Goal: Navigation & Orientation: Find specific page/section

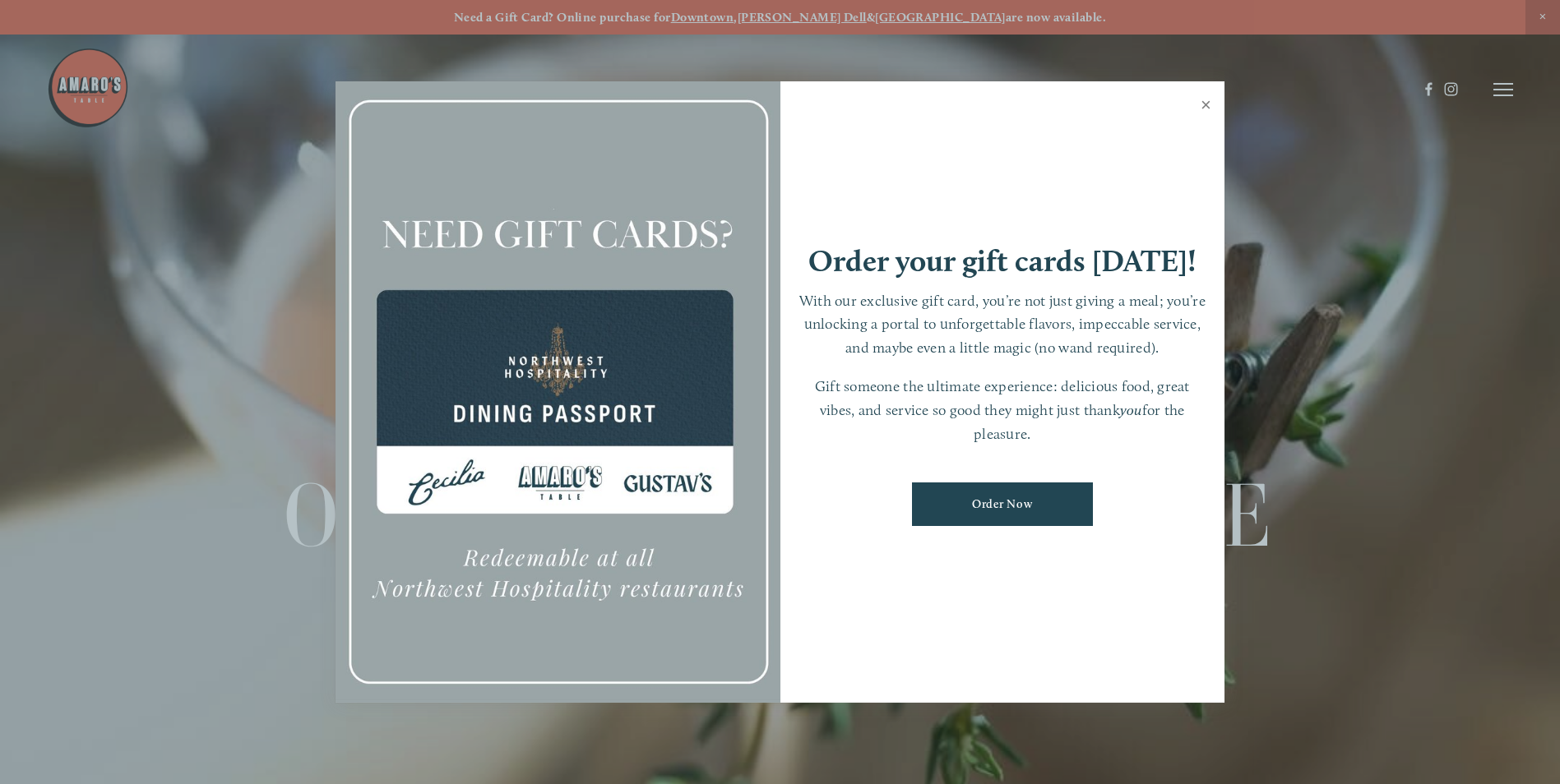
click at [1205, 104] on link "Close" at bounding box center [1205, 106] width 32 height 46
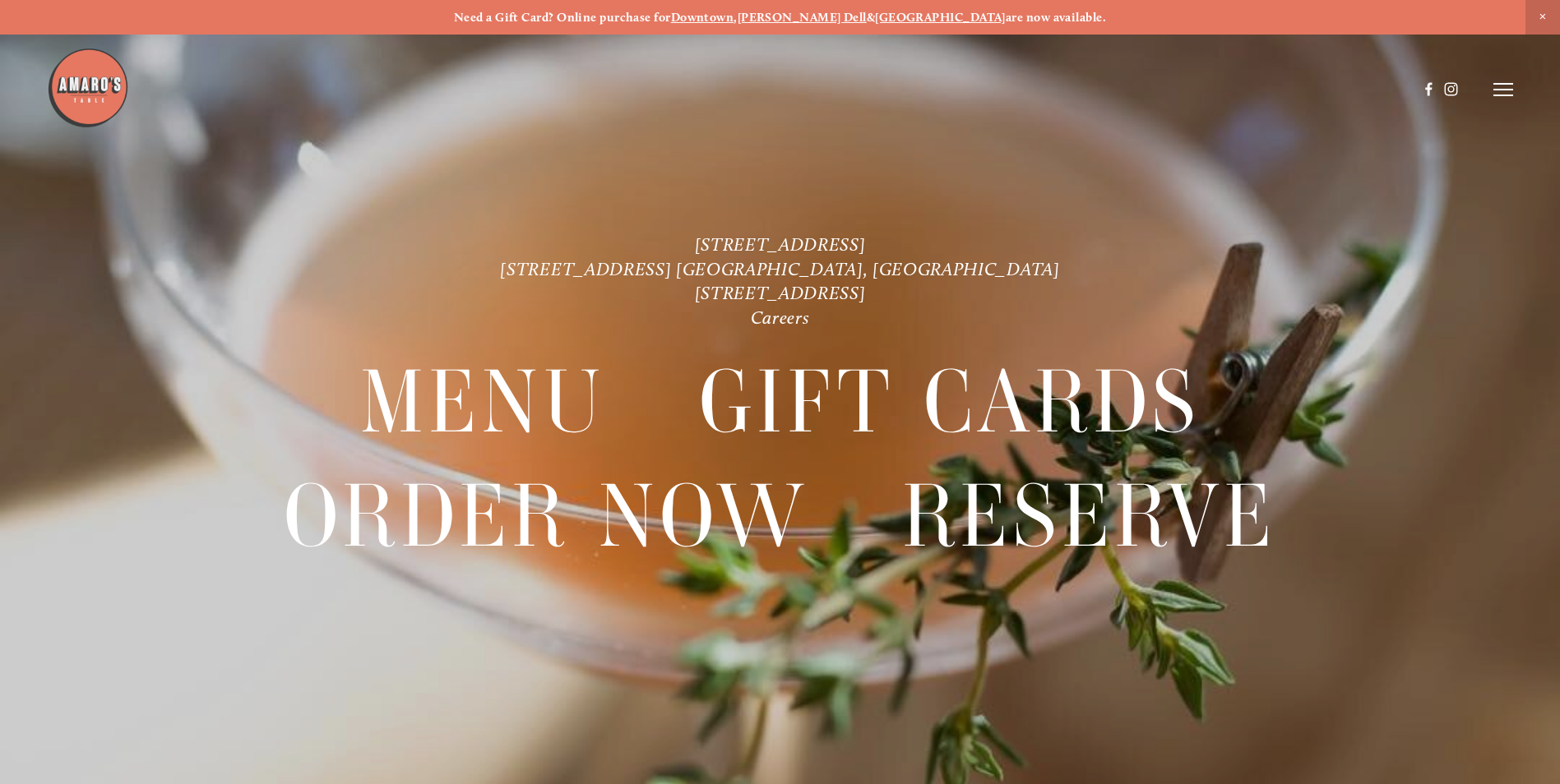
click at [1502, 80] on header "Menu Order Now Visit Gallery 0" at bounding box center [780, 89] width 1466 height 179
click at [1500, 89] on icon at bounding box center [1503, 89] width 20 height 15
click at [1148, 83] on span "Menu" at bounding box center [1159, 89] width 34 height 15
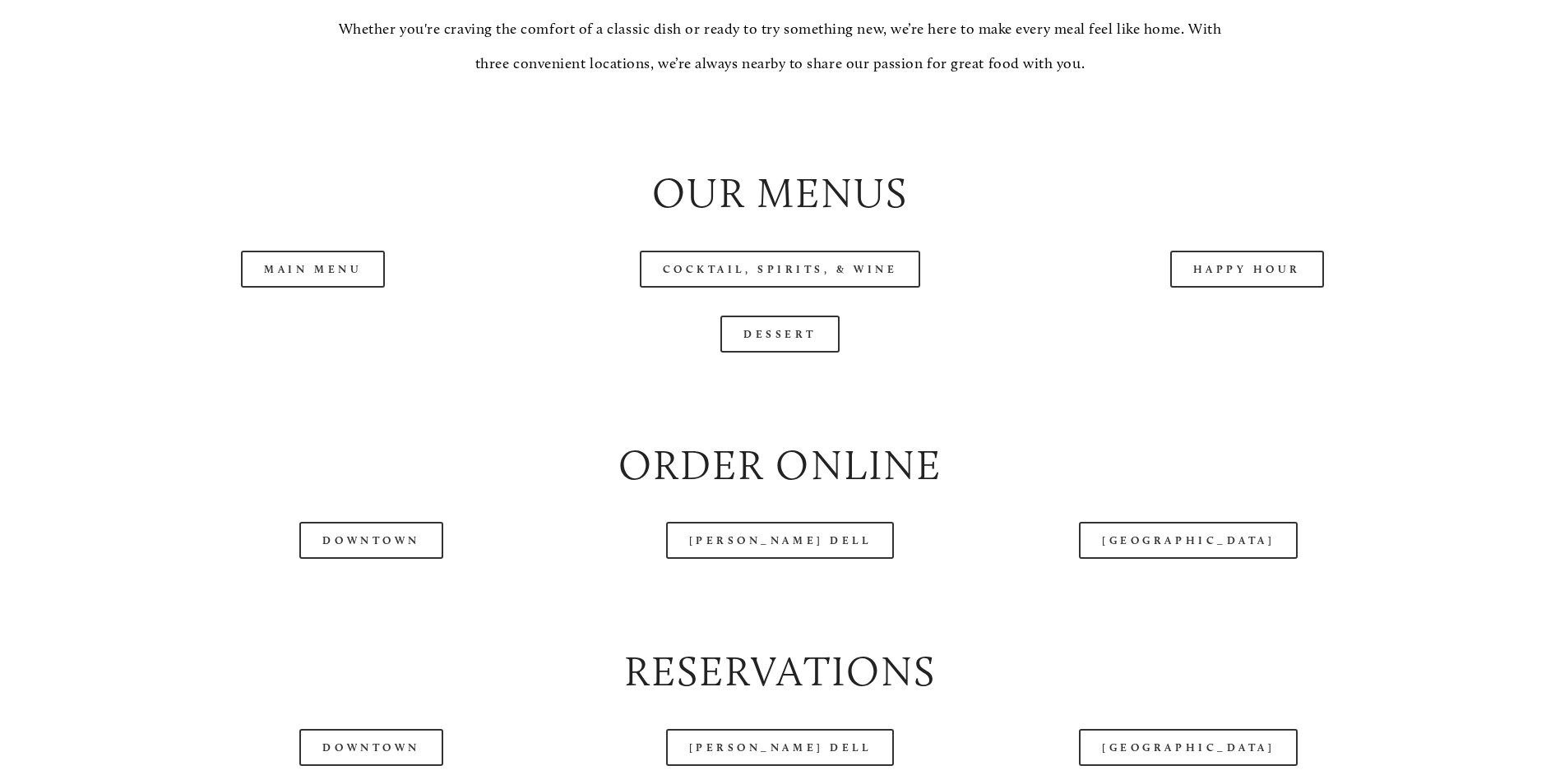
scroll to position [1781, 0]
click at [326, 287] on link "Main Menu" at bounding box center [313, 268] width 144 height 37
